Goal: Task Accomplishment & Management: Manage account settings

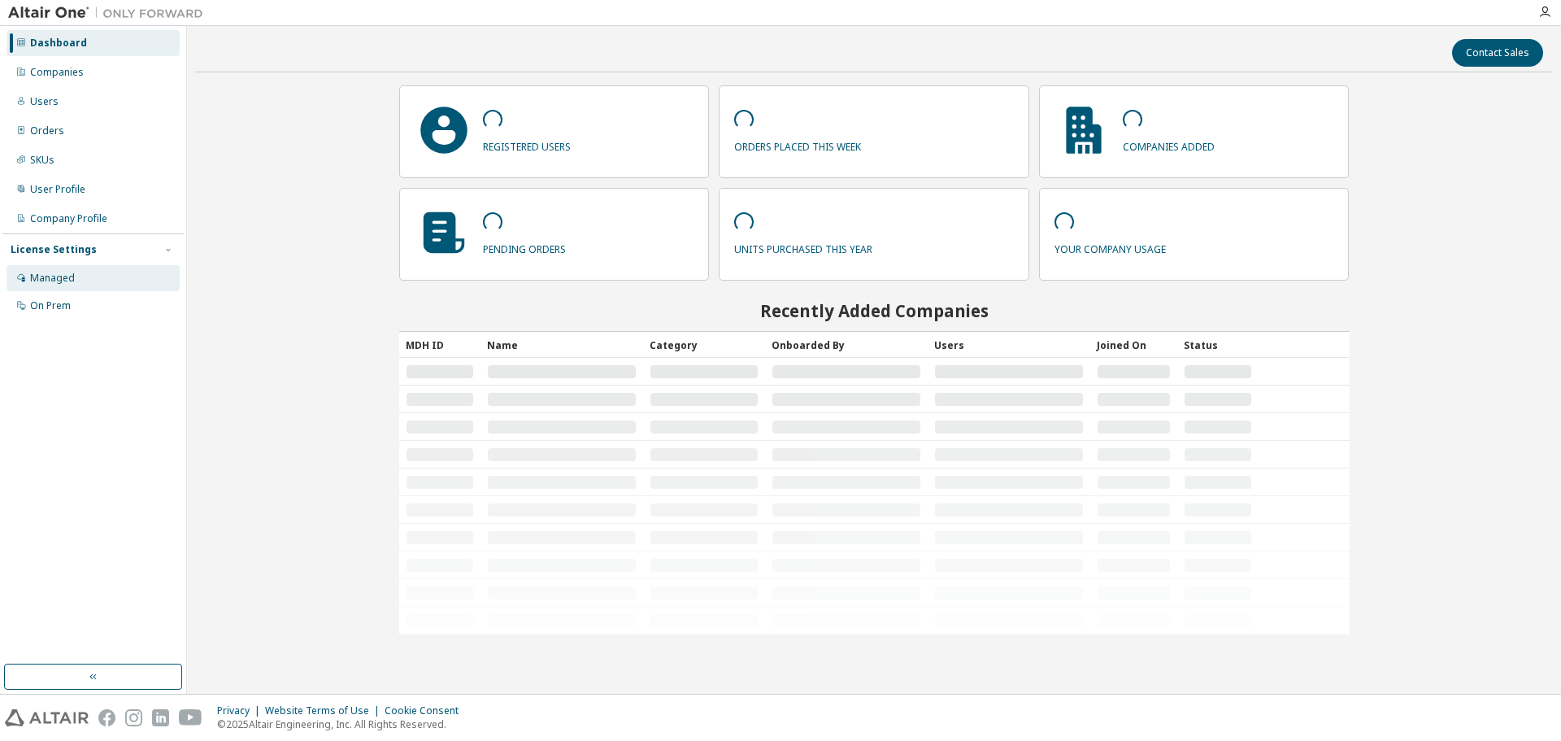
click at [56, 275] on div "Managed" at bounding box center [52, 278] width 45 height 13
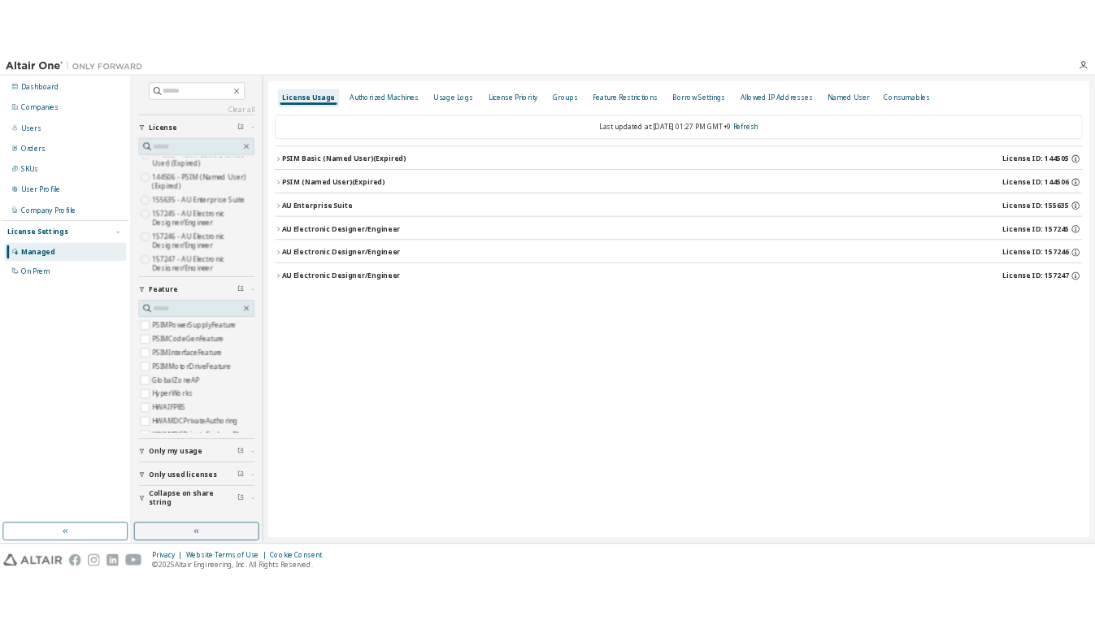
scroll to position [39, 0]
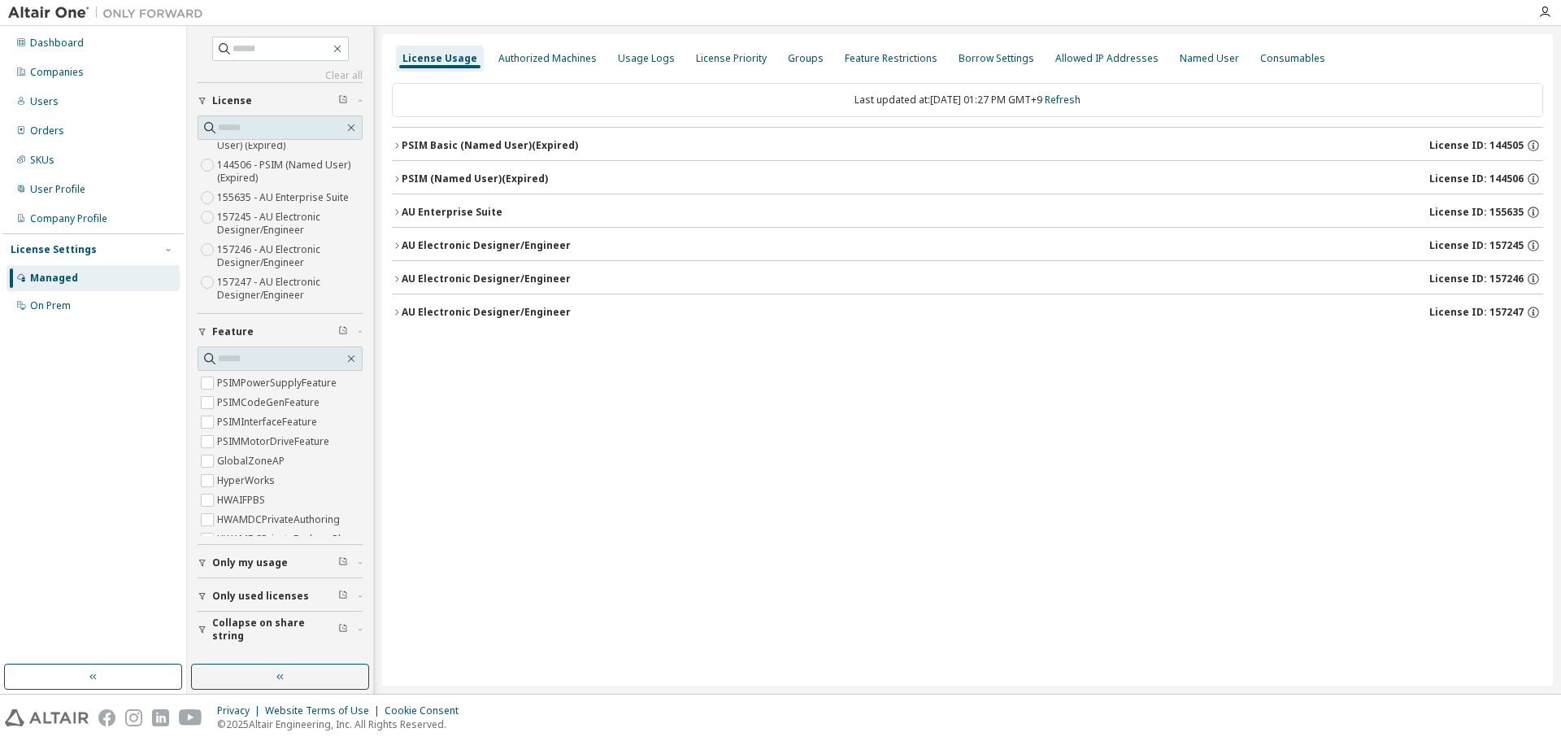
click at [901, 505] on div "License Usage Authorized Machines Usage Logs License Priority Groups Feature Re…" at bounding box center [967, 359] width 1171 height 651
click at [693, 409] on div "License Usage Authorized Machines Usage Logs License Priority Groups Feature Re…" at bounding box center [967, 359] width 1171 height 651
click at [690, 474] on div "License Usage Authorized Machines Usage Logs License Priority Groups Feature Re…" at bounding box center [967, 359] width 1171 height 651
click at [690, 475] on div "License Usage Authorized Machines Usage Logs License Priority Groups Feature Re…" at bounding box center [967, 359] width 1171 height 651
click at [792, 58] on div "Groups" at bounding box center [806, 58] width 36 height 13
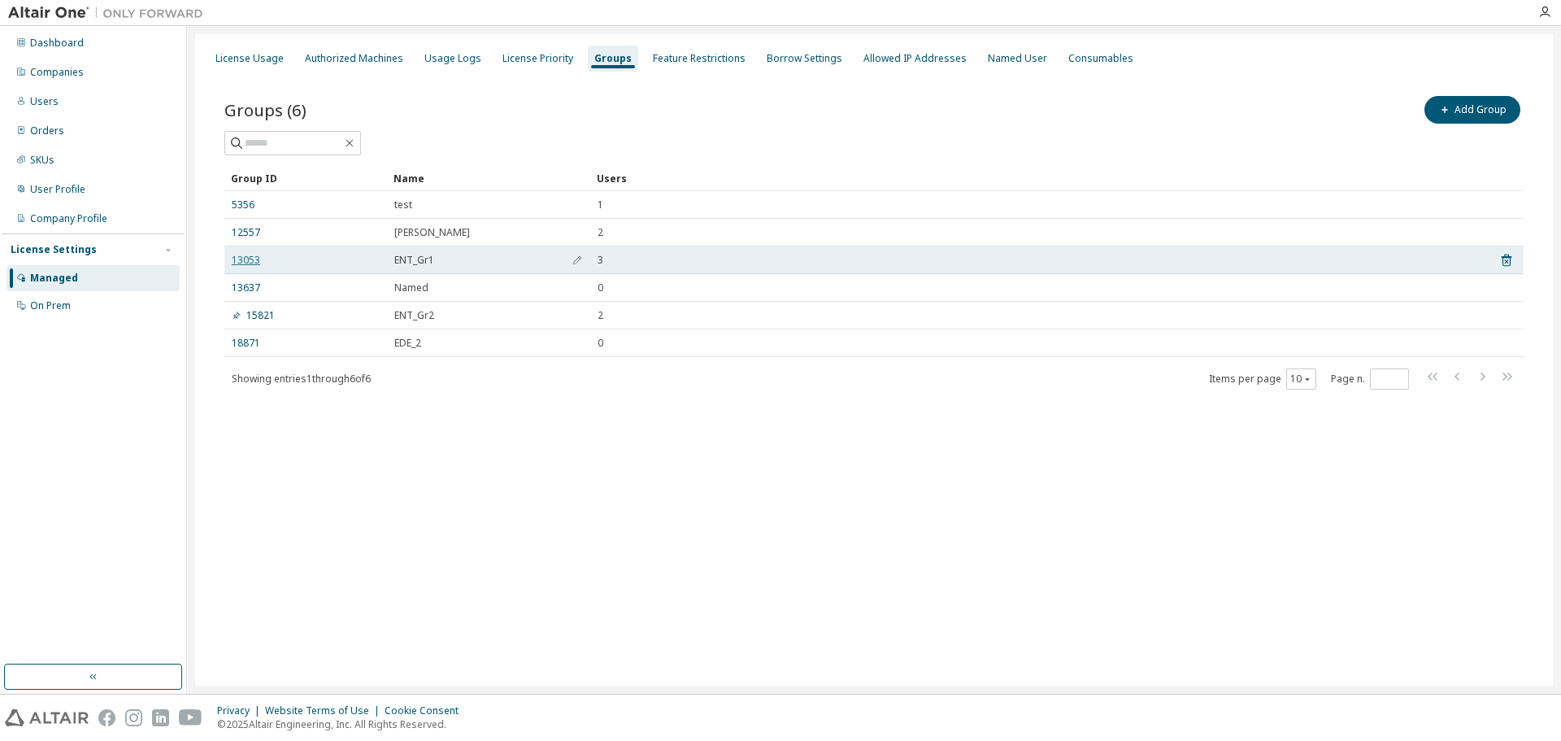
click at [247, 256] on link "13053" at bounding box center [246, 260] width 28 height 13
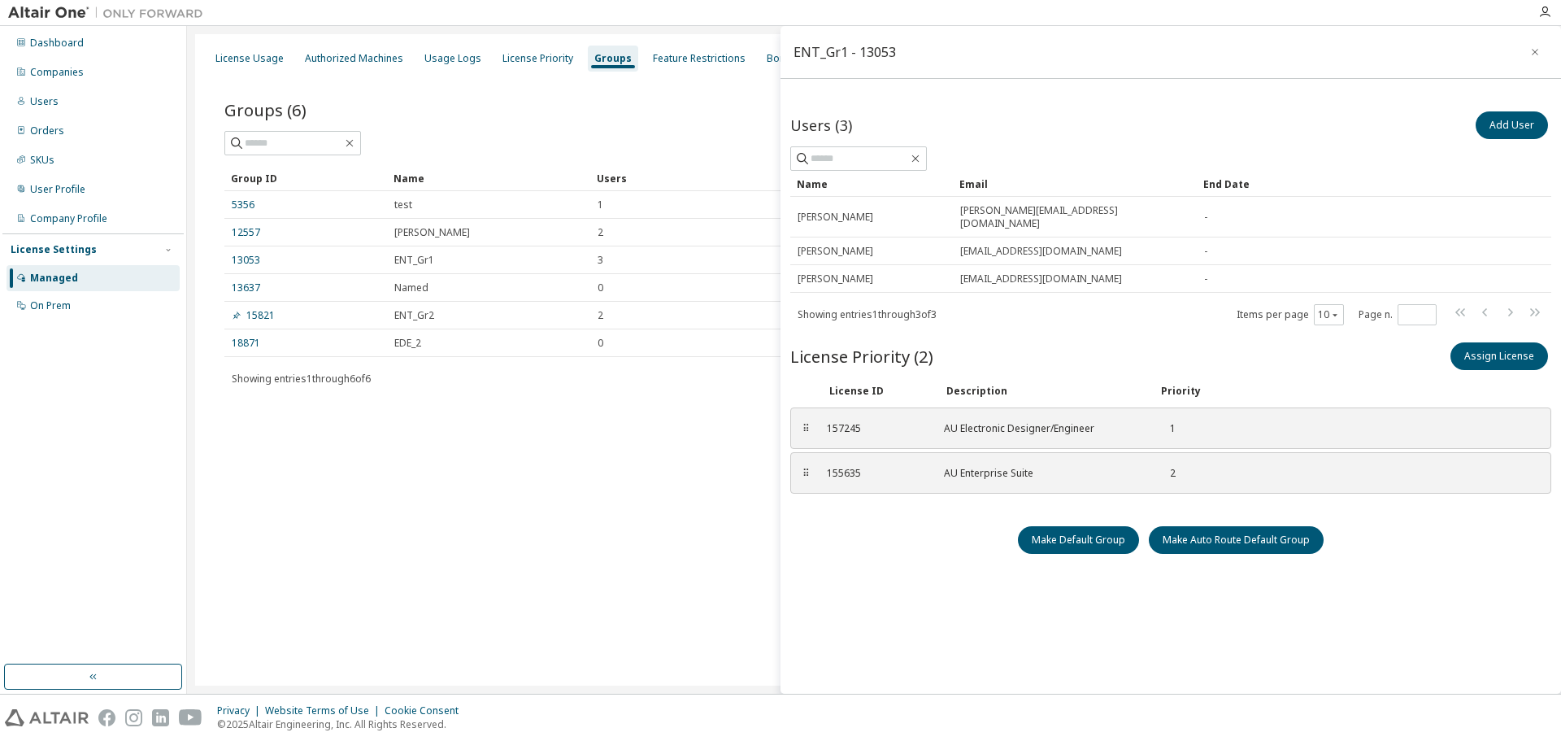
click at [1529, 52] on icon "button" at bounding box center [1534, 52] width 11 height 13
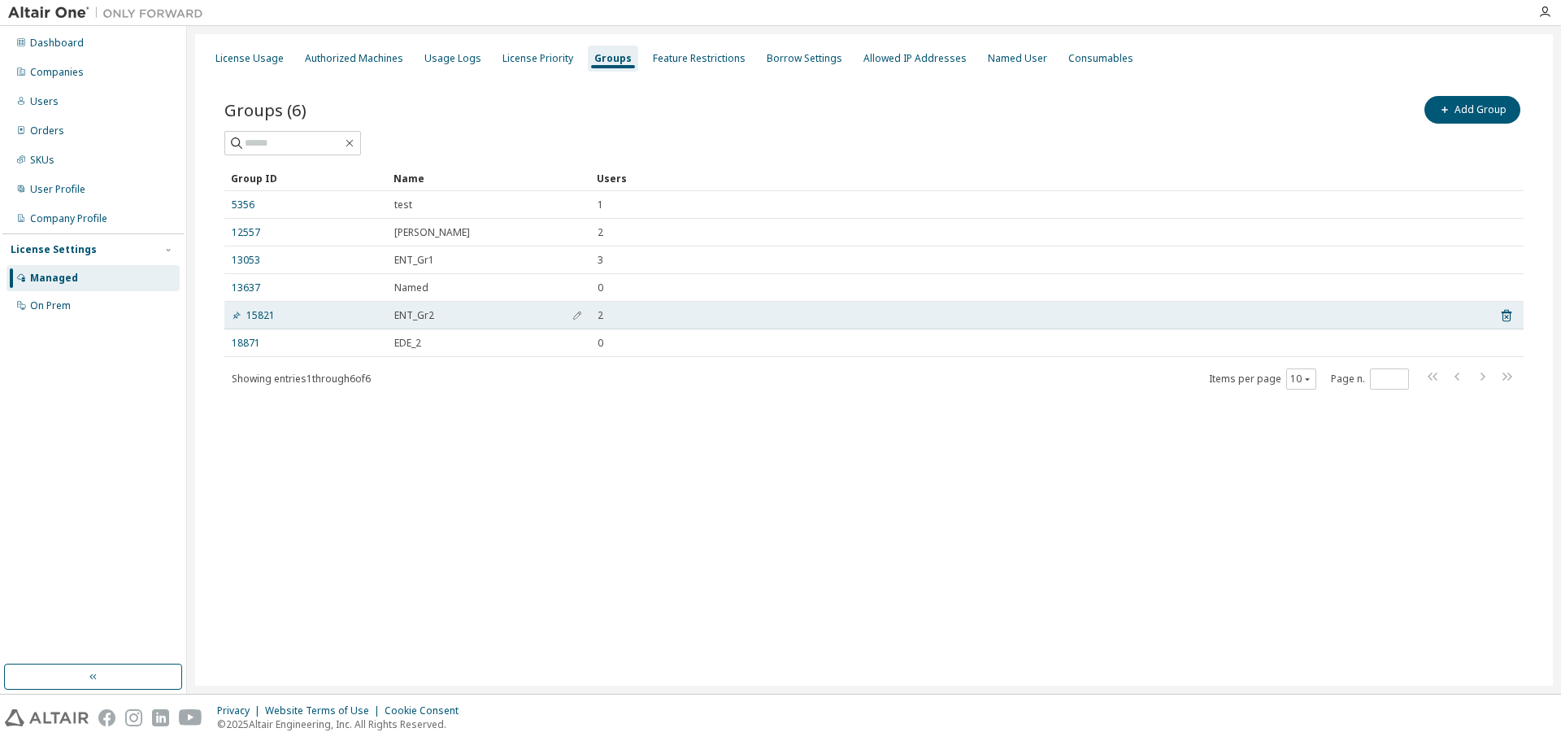
click at [411, 315] on span "ENT_Gr2" at bounding box center [414, 315] width 40 height 13
click at [254, 316] on link "15821" at bounding box center [253, 315] width 43 height 13
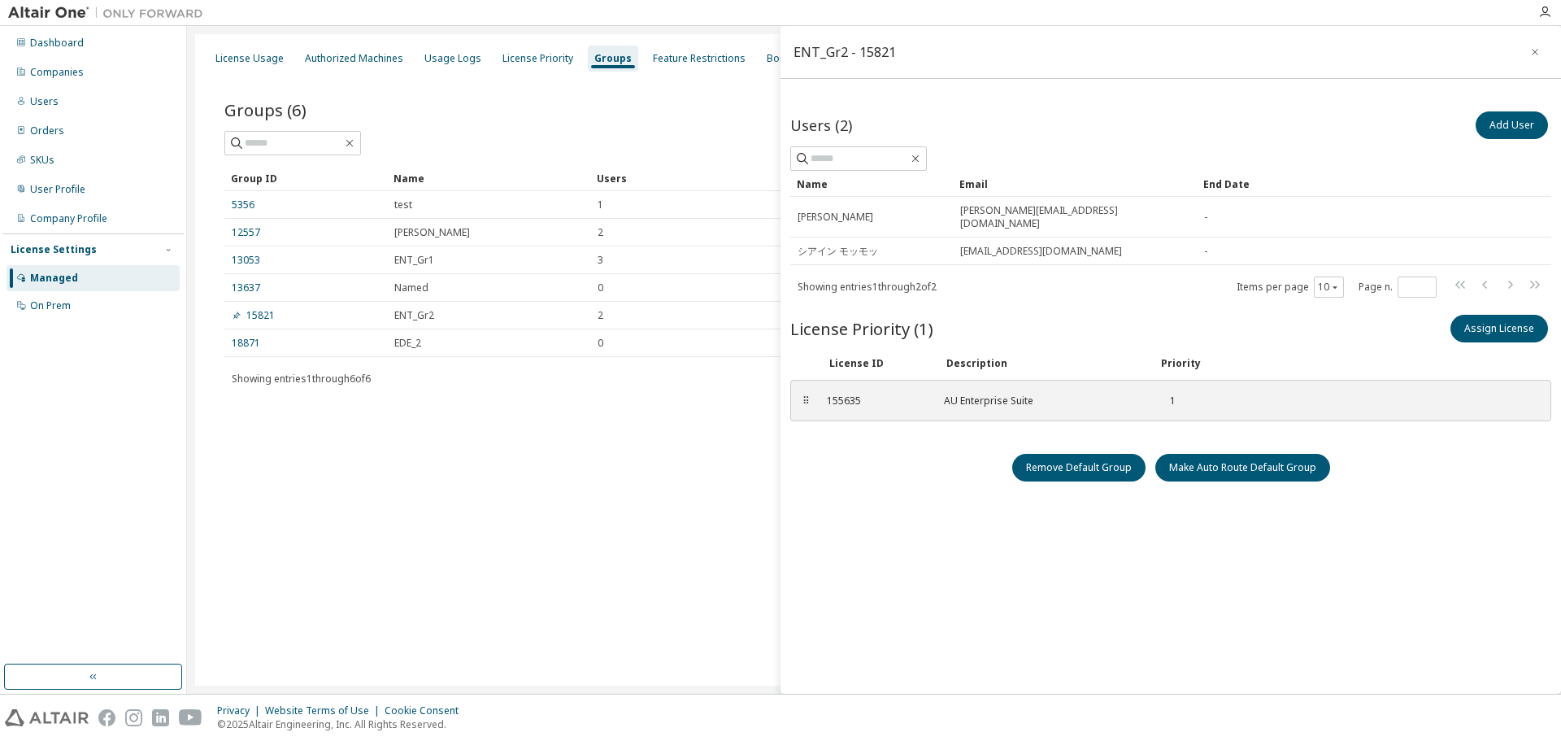
click at [1529, 57] on icon "button" at bounding box center [1534, 52] width 11 height 13
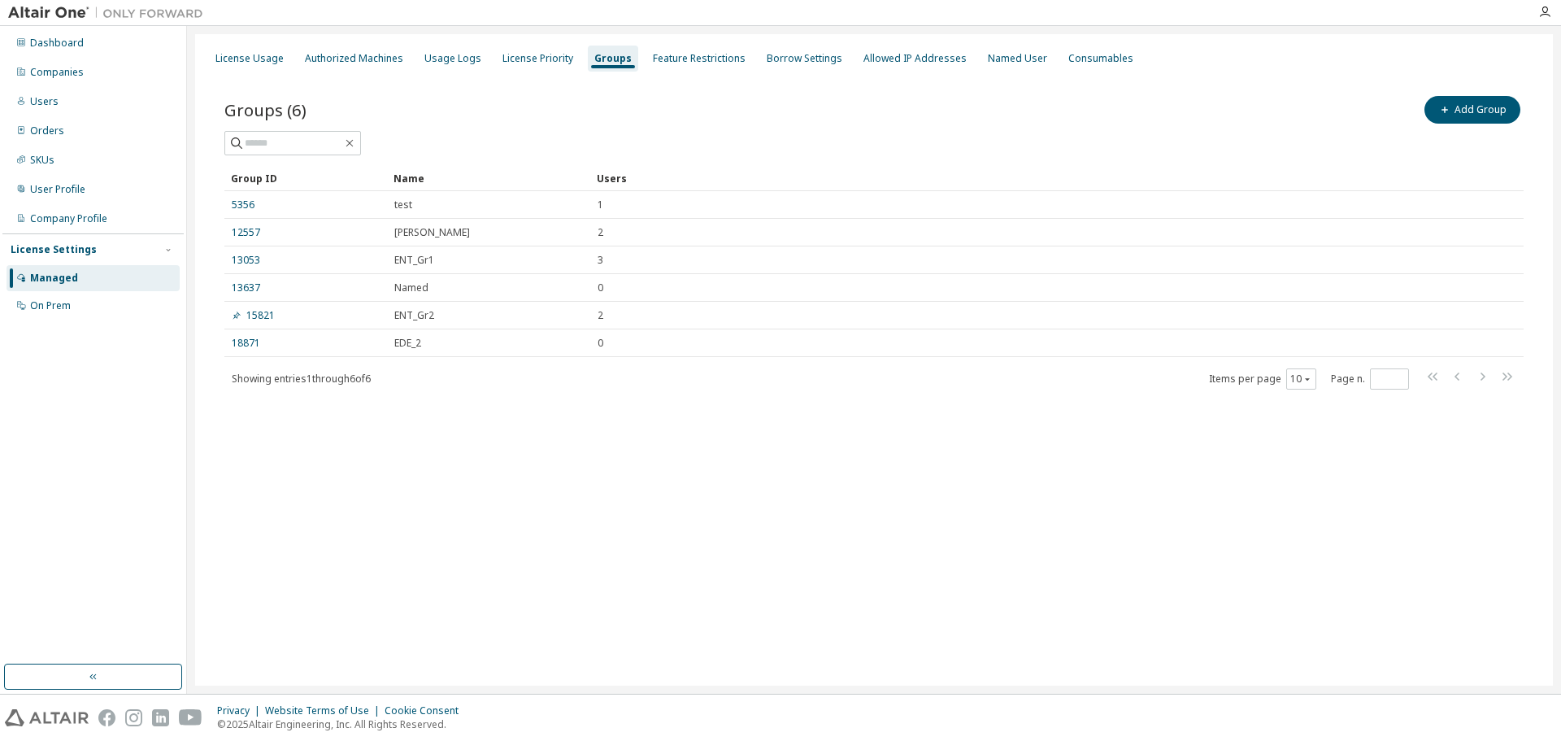
click at [433, 548] on div "License Usage Authorized Machines Usage Logs License Priority Groups Feature Re…" at bounding box center [874, 359] width 1358 height 651
click at [411, 533] on div "License Usage Authorized Machines Usage Logs License Priority Groups Feature Re…" at bounding box center [874, 359] width 1358 height 651
click at [467, 525] on div "License Usage Authorized Machines Usage Logs License Priority Groups Feature Re…" at bounding box center [874, 359] width 1358 height 651
click at [464, 519] on div "License Usage Authorized Machines Usage Logs License Priority Groups Feature Re…" at bounding box center [874, 359] width 1358 height 651
click at [584, 483] on div "License Usage Authorized Machines Usage Logs License Priority Groups Feature Re…" at bounding box center [874, 359] width 1358 height 651
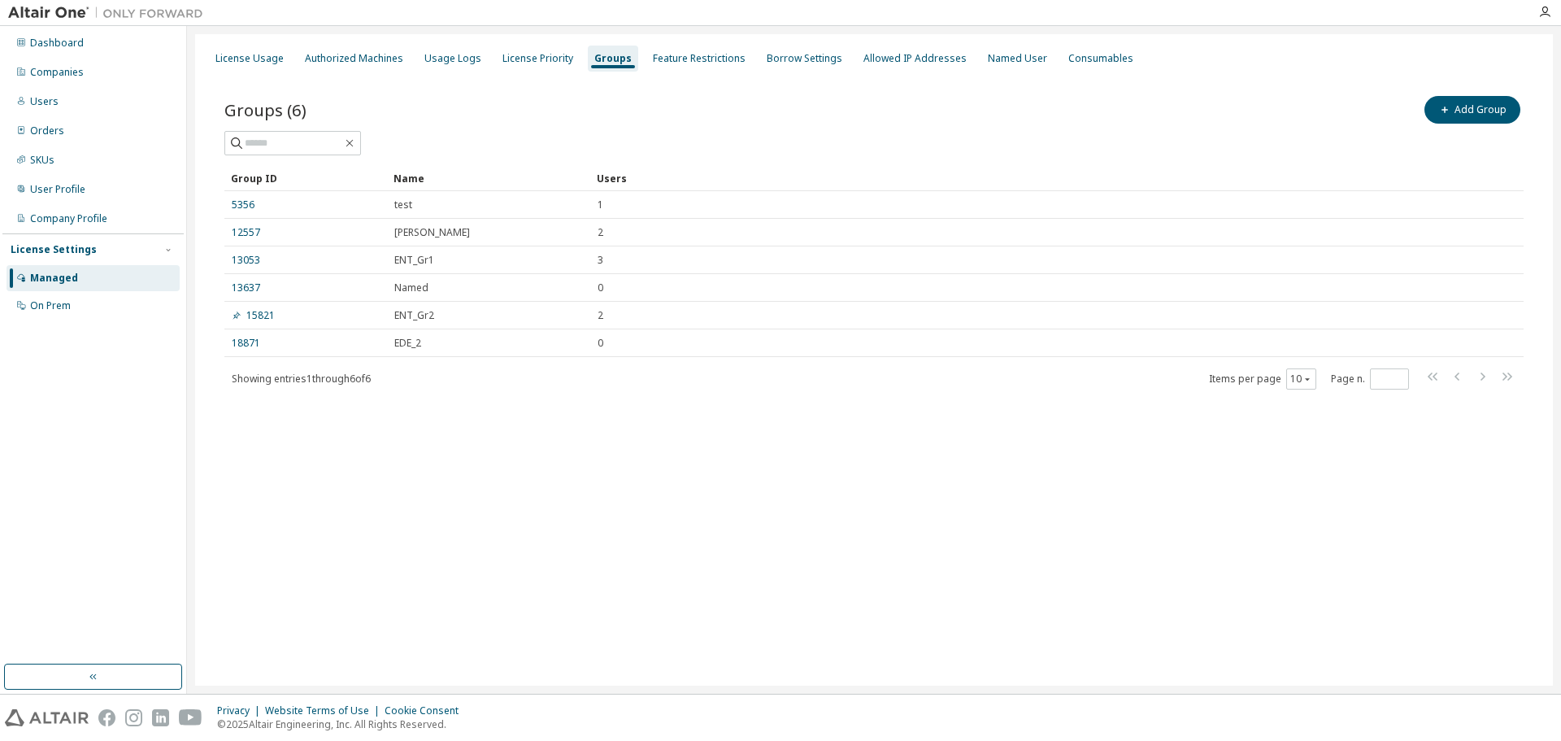
click at [337, 641] on div "License Usage Authorized Machines Usage Logs License Priority Groups Feature Re…" at bounding box center [874, 359] width 1358 height 651
click at [267, 63] on div "License Usage" at bounding box center [249, 59] width 81 height 26
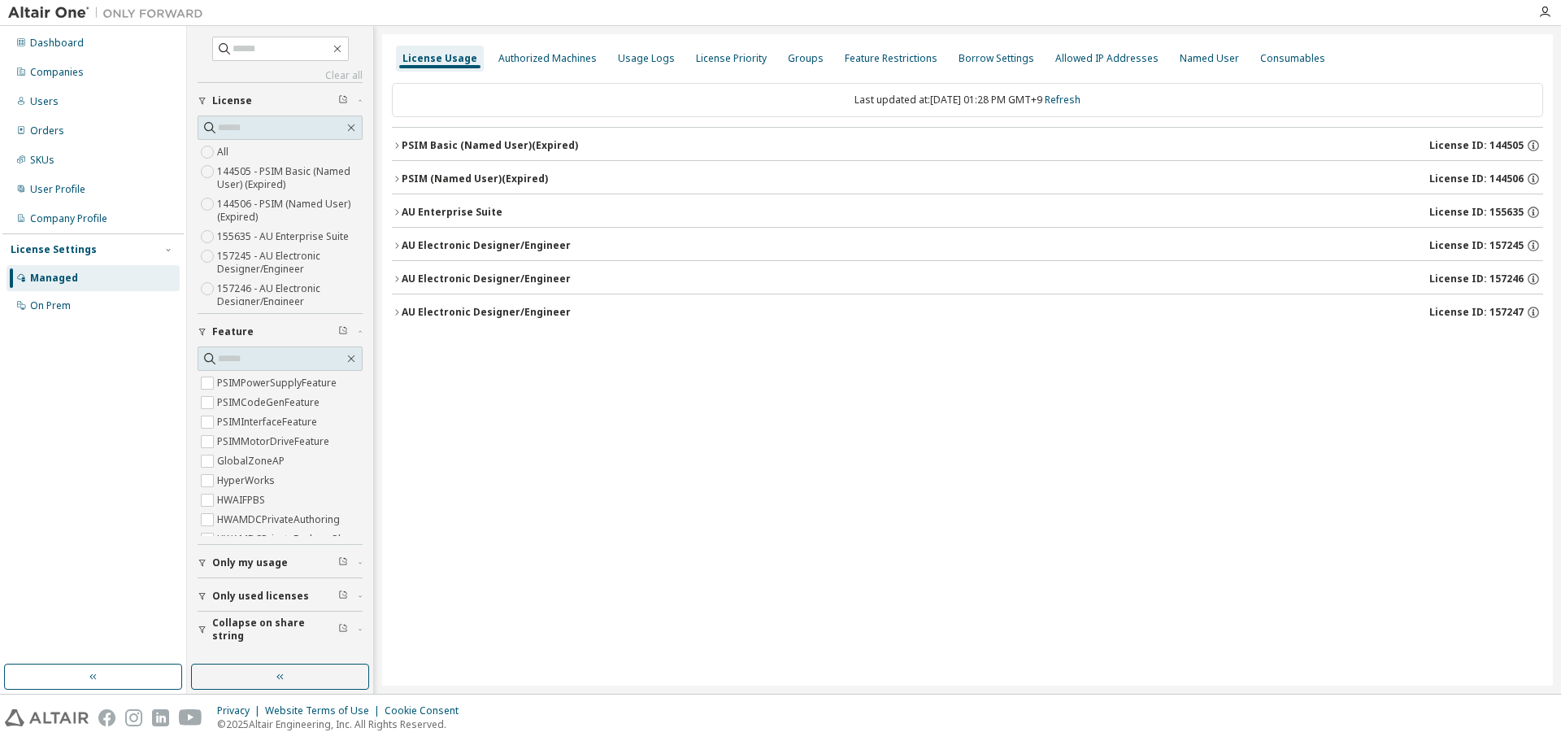
click at [537, 506] on div "License Usage Authorized Machines Usage Logs License Priority Groups Feature Re…" at bounding box center [967, 359] width 1171 height 651
